Goal: Book appointment/travel/reservation

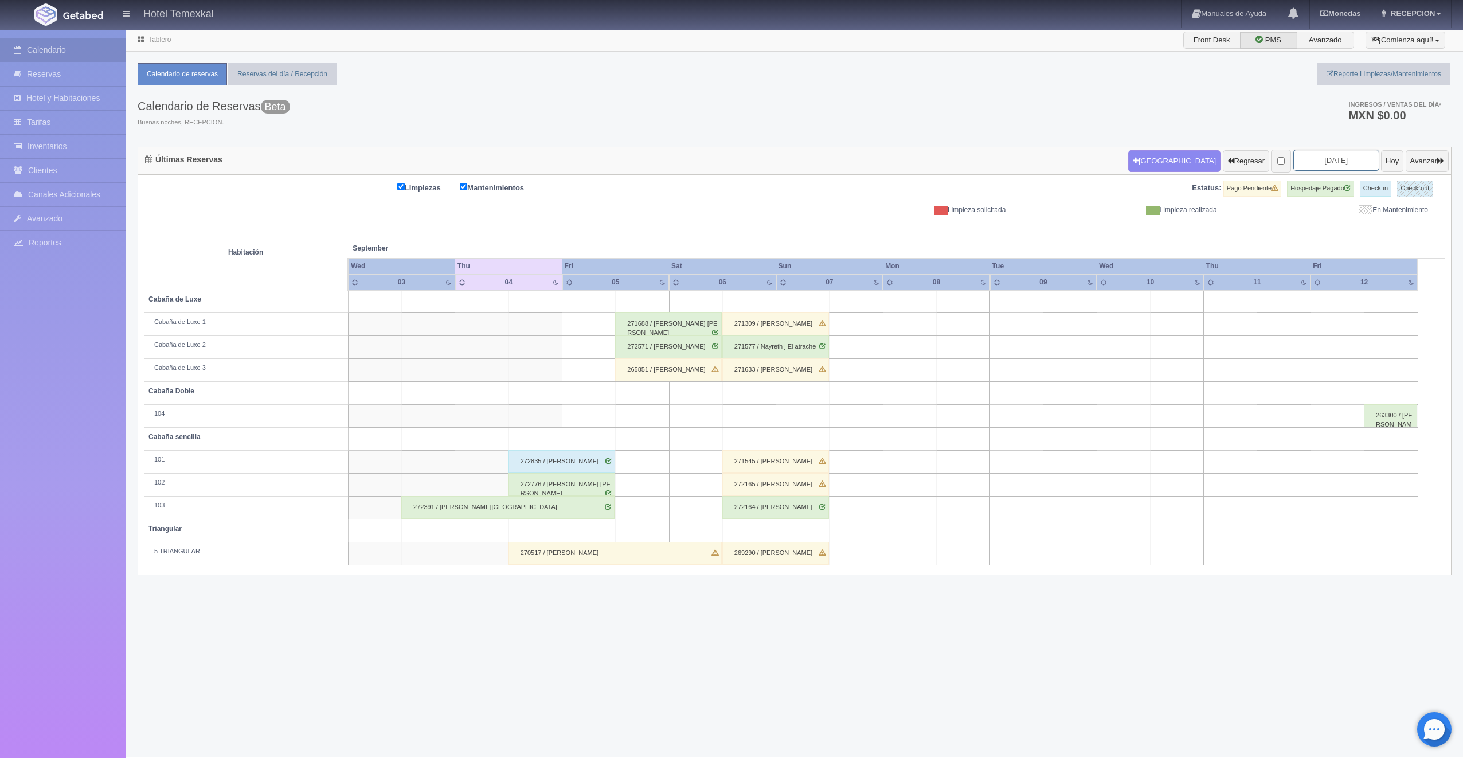
click at [1316, 165] on input "2025-09-05" at bounding box center [1336, 160] width 86 height 21
click at [1376, 268] on link "27" at bounding box center [1377, 268] width 15 height 17
type input "2025-09-27"
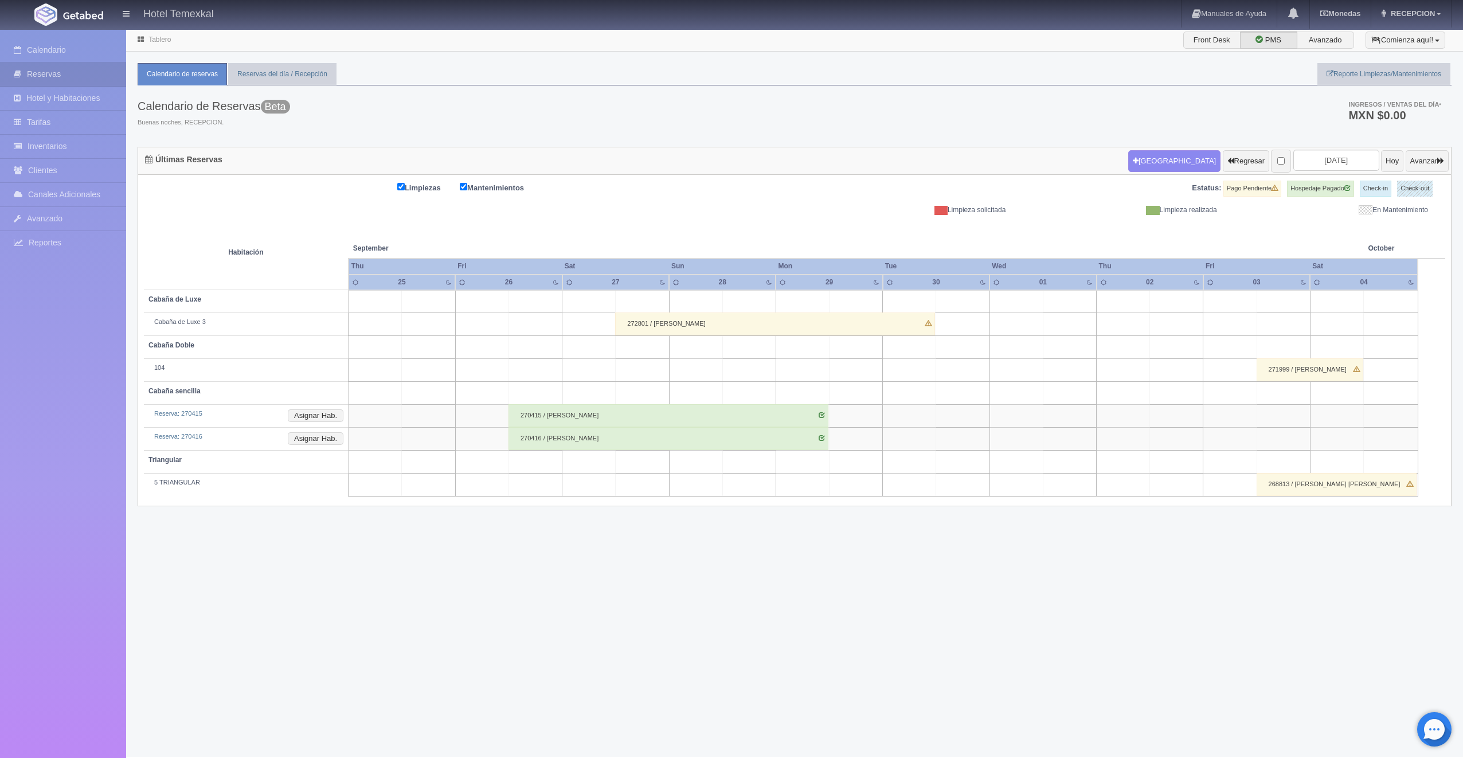
click at [626, 351] on td at bounding box center [642, 347] width 53 height 23
click at [648, 383] on button "[GEOGRAPHIC_DATA]" at bounding box center [645, 379] width 99 height 19
type input "27-09-2025"
type input "28-09-2025"
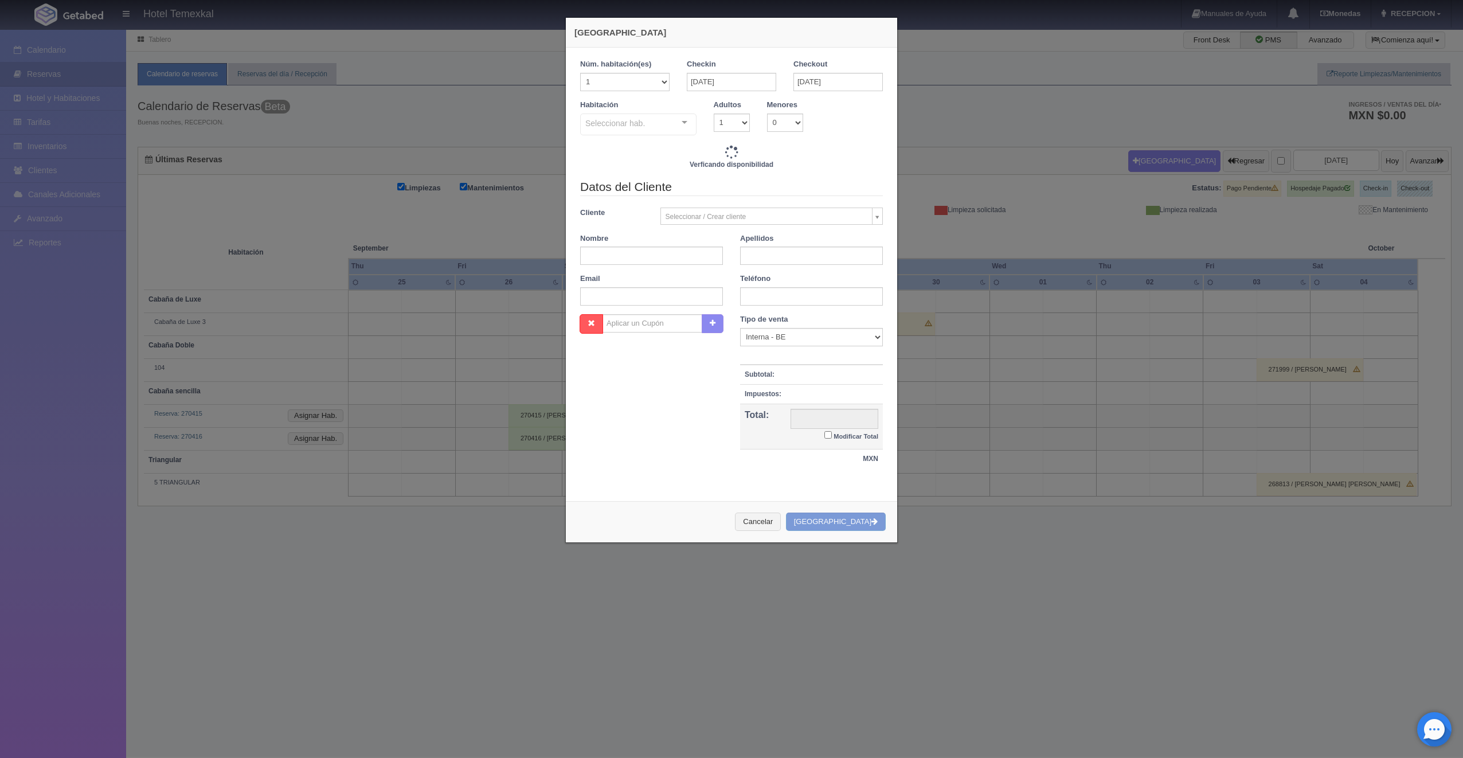
checkbox input "false"
type input "5000.00"
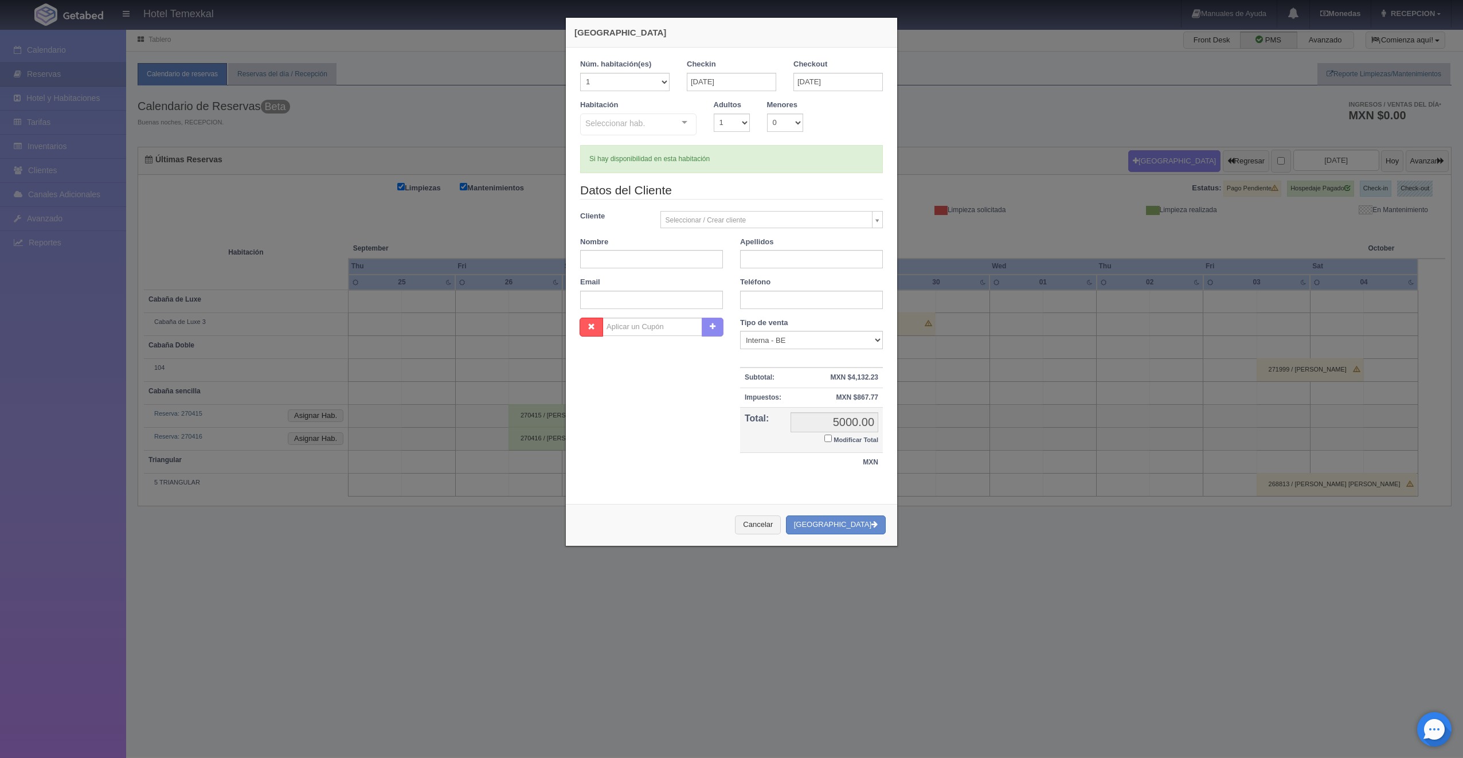
checkbox input "false"
click at [656, 122] on div "Seleccionar hab." at bounding box center [638, 124] width 116 height 22
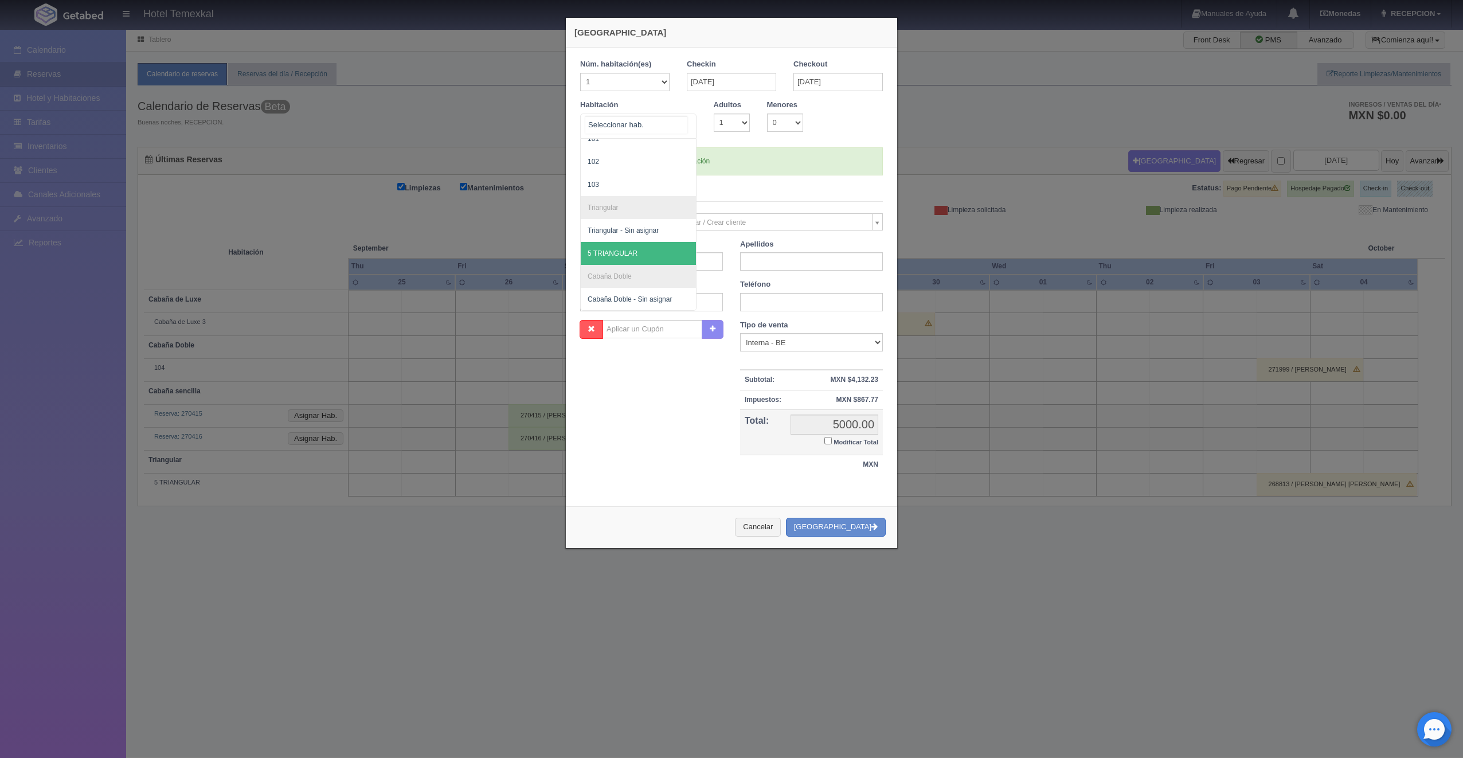
scroll to position [173, 0]
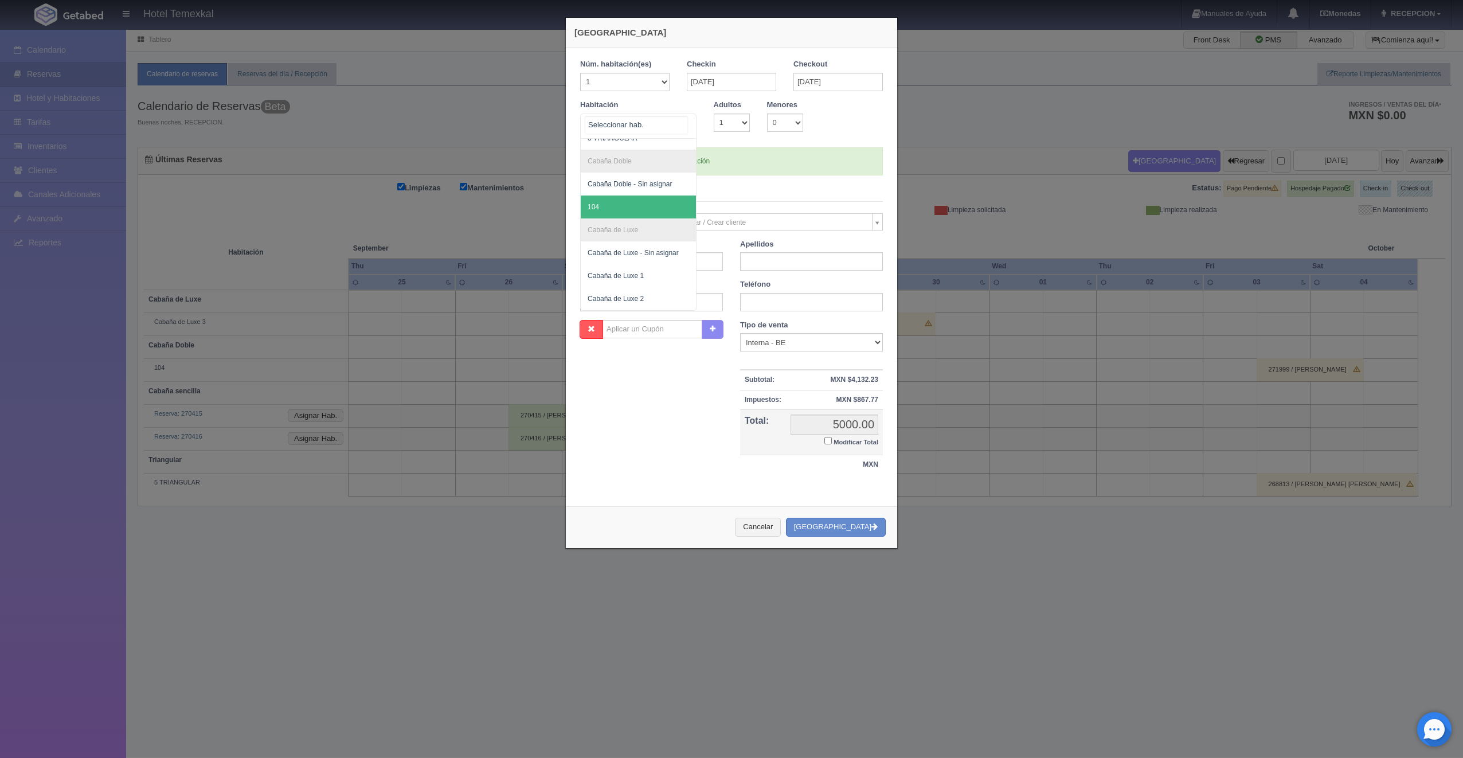
click at [624, 206] on span "104" at bounding box center [638, 206] width 115 height 23
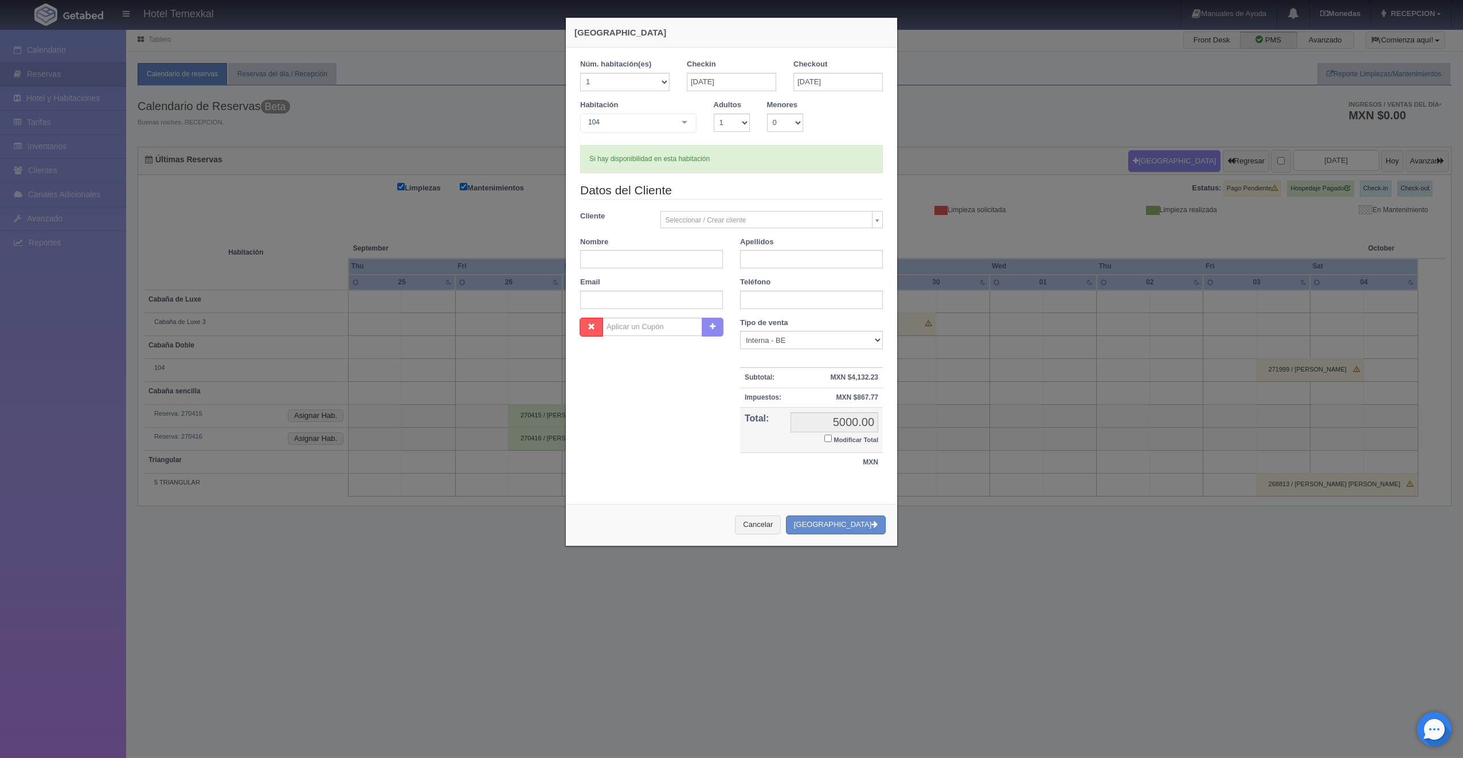
checkbox input "false"
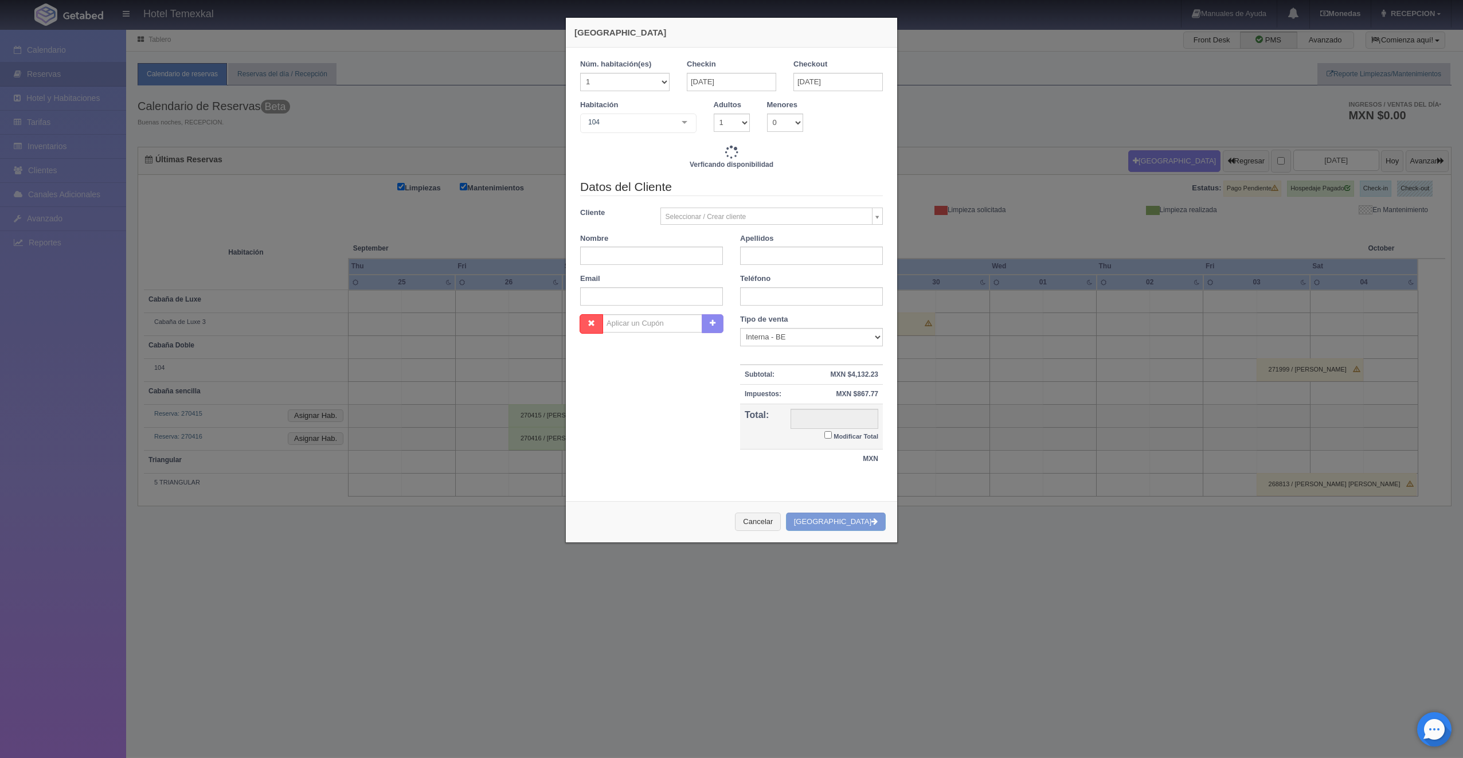
type input "5000.00"
checkbox input "false"
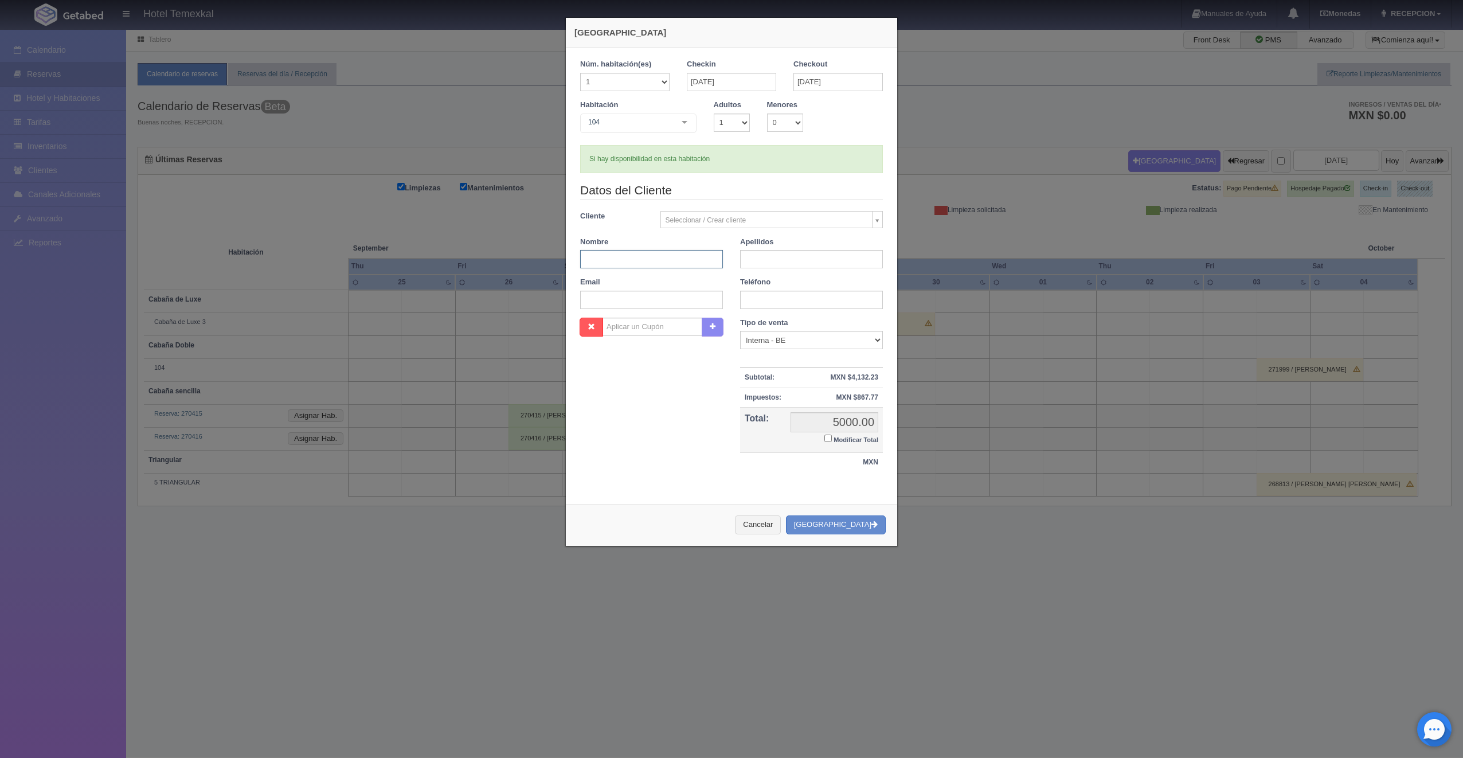
click at [655, 257] on input "text" at bounding box center [651, 259] width 143 height 18
type input "ANA LAURA"
click at [770, 263] on input "text" at bounding box center [811, 259] width 143 height 18
type input "ESPINOSA"
click at [824, 436] on input "Modificar Total" at bounding box center [827, 438] width 7 height 7
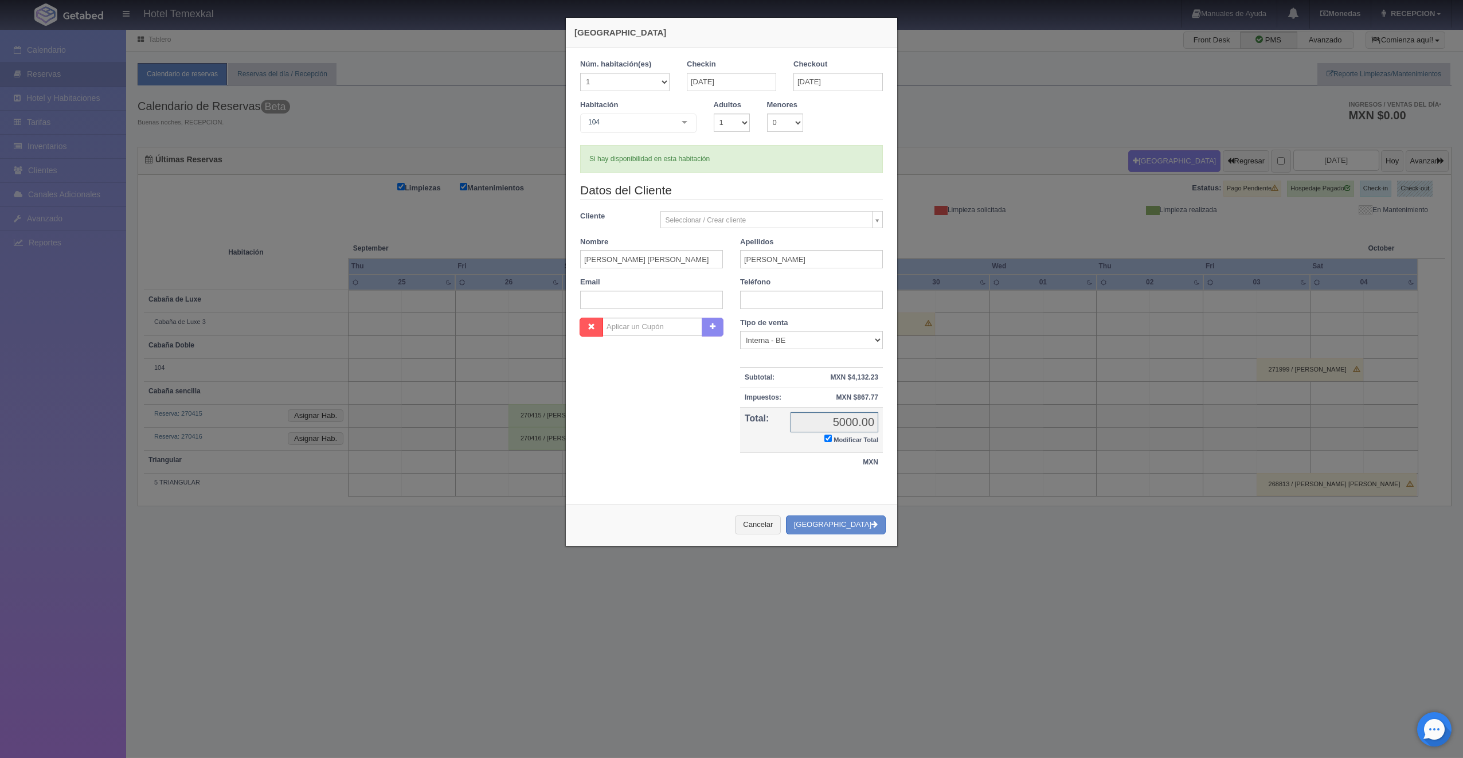
checkbox input "true"
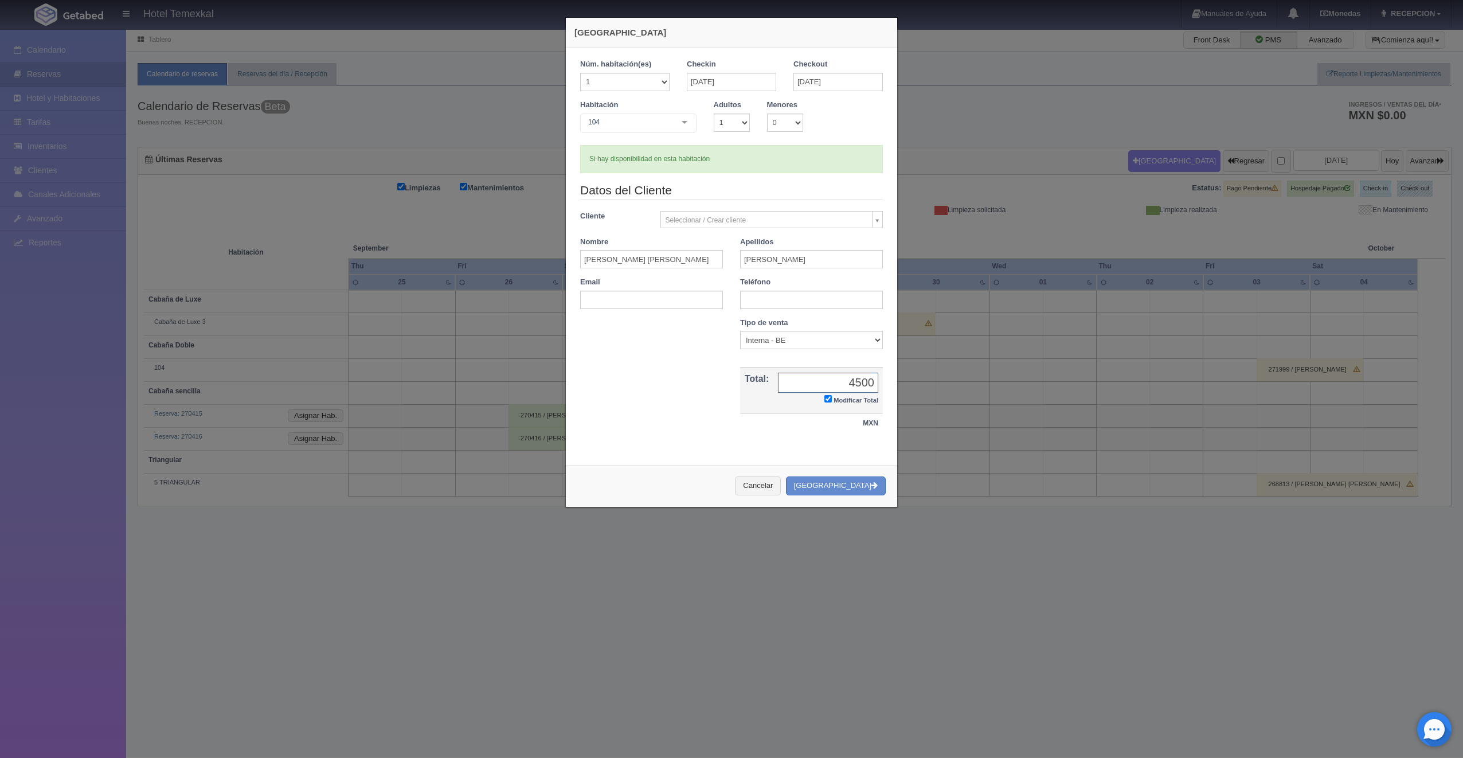
type input "4500"
click at [843, 467] on div "Cancelar Crear Reserva" at bounding box center [731, 486] width 331 height 42
click at [842, 482] on button "[GEOGRAPHIC_DATA]" at bounding box center [836, 485] width 100 height 19
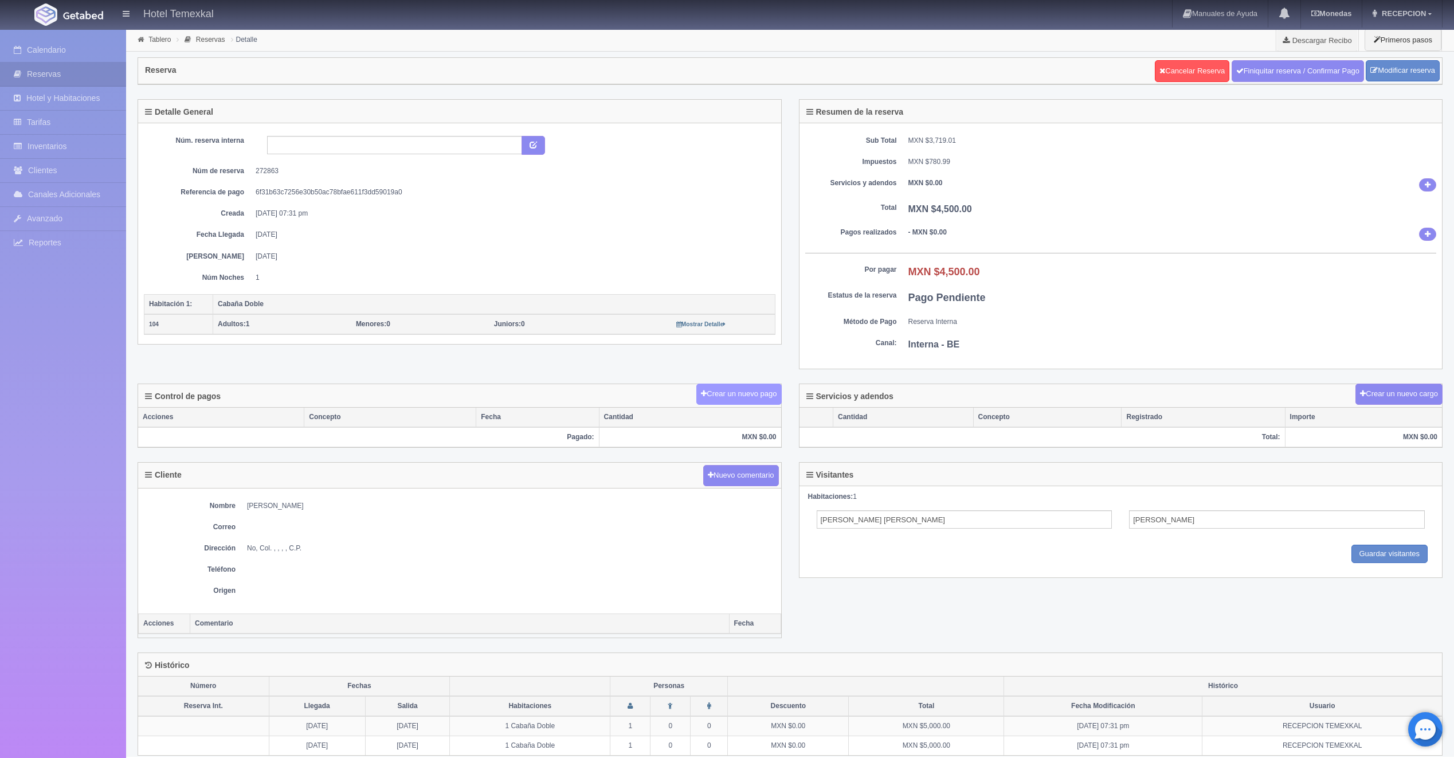
click at [727, 393] on button "Crear un nuevo pago" at bounding box center [738, 393] width 85 height 21
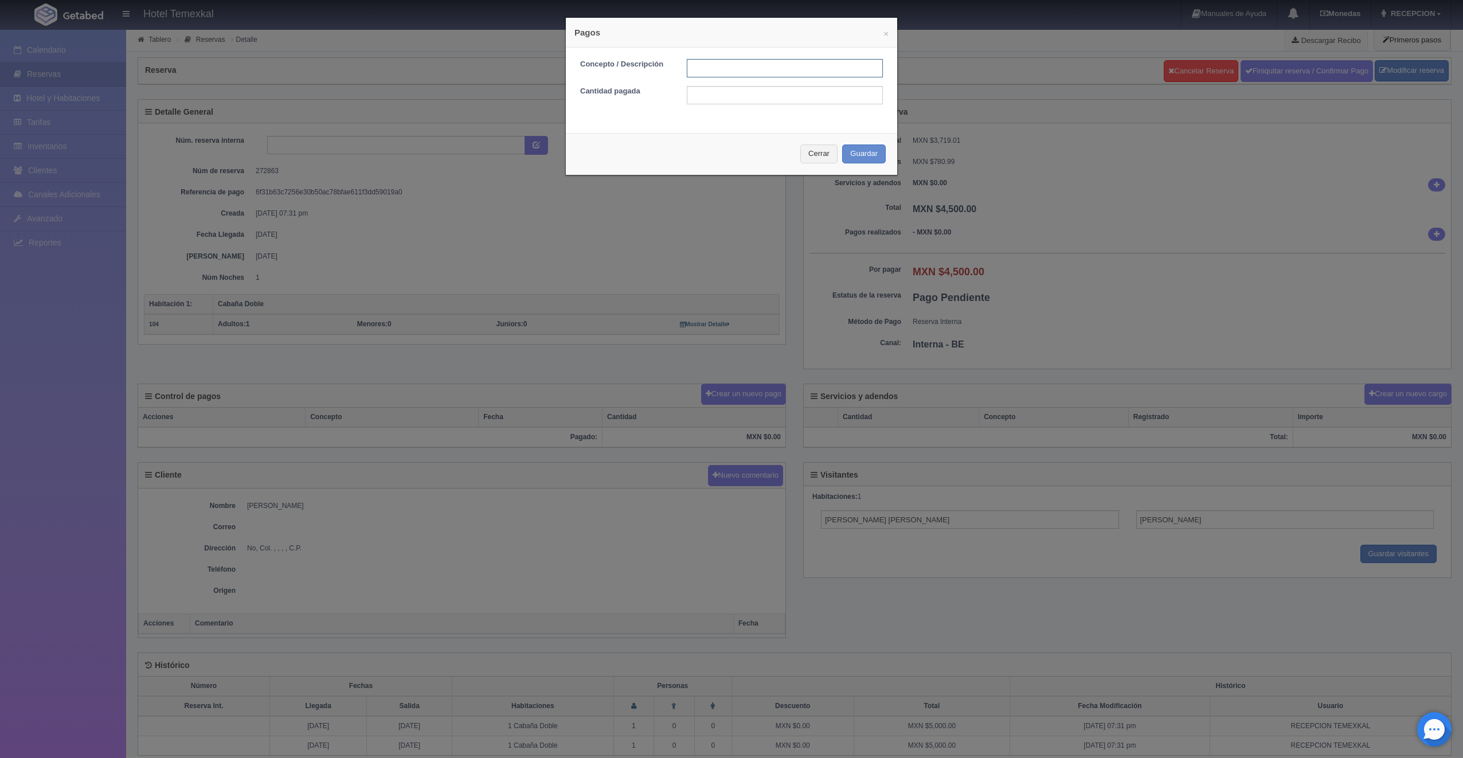
click at [748, 65] on input "text" at bounding box center [785, 68] width 196 height 18
type input "PRIMER ABONO"
click at [713, 103] on input "text" at bounding box center [785, 95] width 196 height 18
type input "2250"
click at [880, 152] on button "Guardar" at bounding box center [864, 153] width 44 height 19
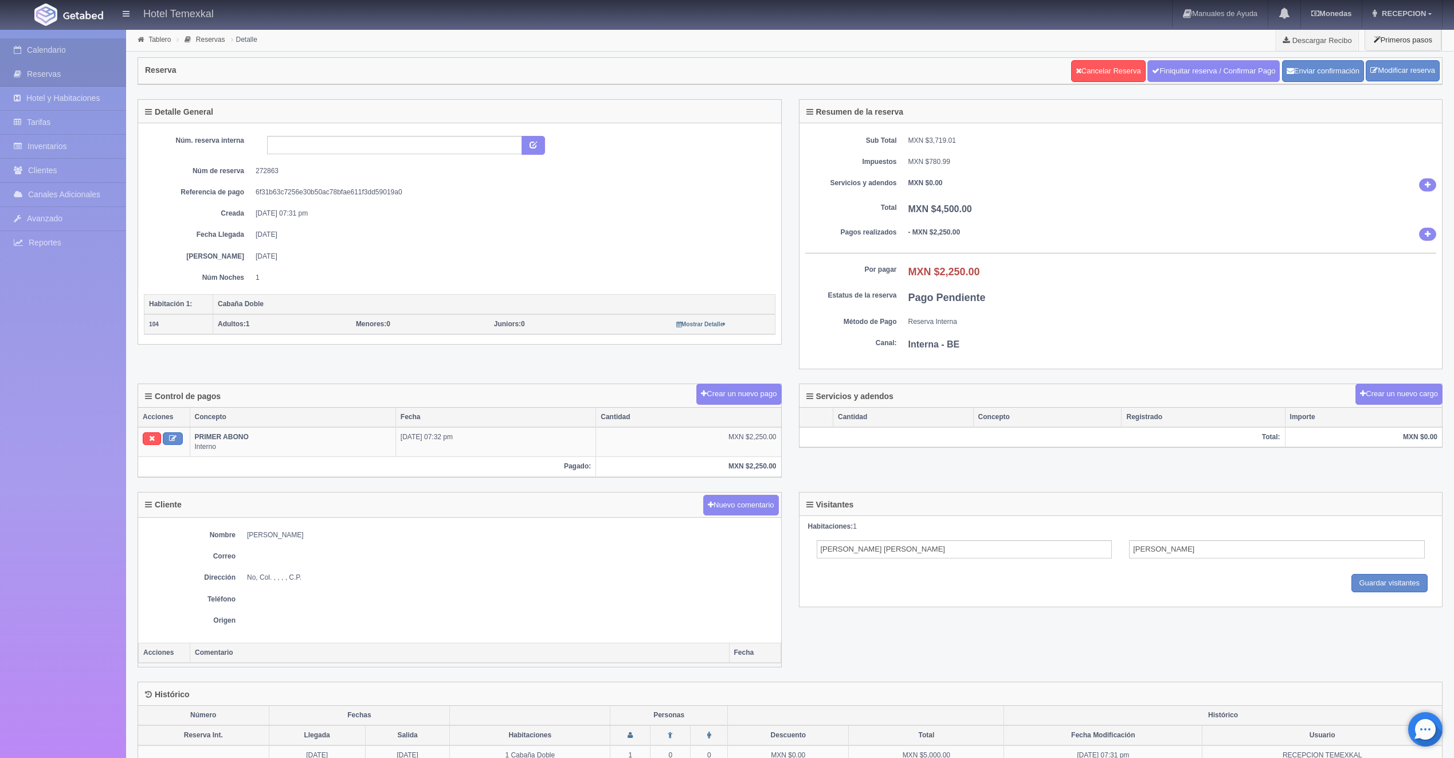
drag, startPoint x: 63, startPoint y: 47, endPoint x: 69, endPoint y: 45, distance: 6.2
click at [62, 47] on link "Calendario" at bounding box center [63, 50] width 126 height 24
